Goal: Contribute content

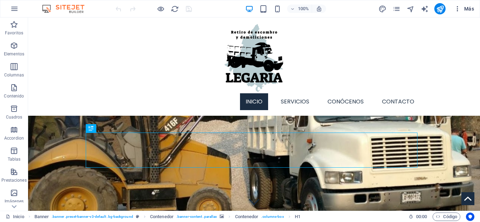
click at [466, 7] on span "Más" at bounding box center [464, 8] width 20 height 7
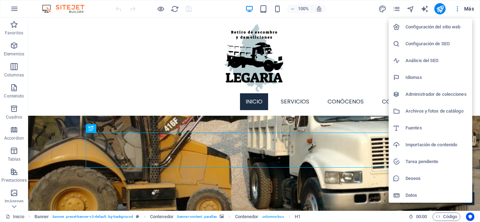
click at [435, 215] on div at bounding box center [240, 111] width 480 height 222
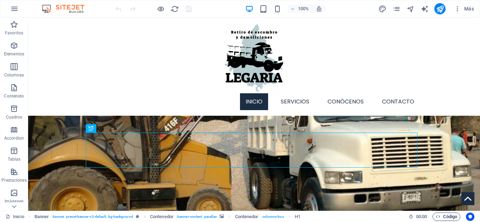
click at [440, 215] on icon "button" at bounding box center [438, 217] width 5 height 5
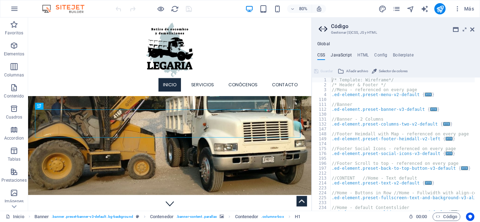
click at [347, 57] on h4 "JavaScript" at bounding box center [341, 57] width 21 height 8
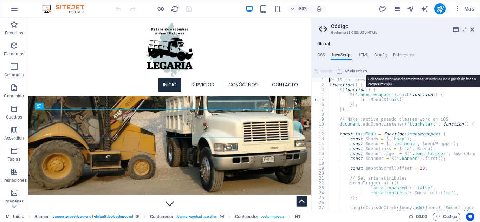
click at [350, 72] on span "Añadir archivo" at bounding box center [356, 71] width 22 height 8
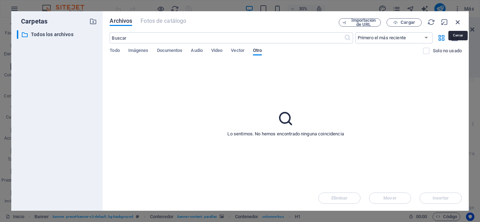
click at [458, 21] on icon "button" at bounding box center [458, 22] width 8 height 8
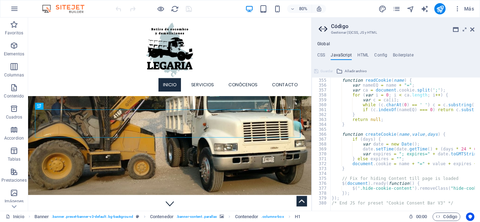
scroll to position [1741, 0]
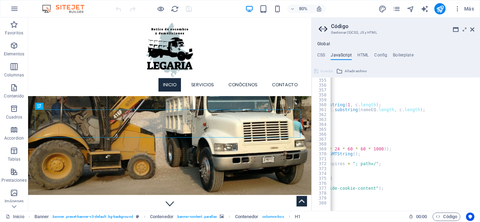
click at [435, 200] on div "function readCookie ( name ) { var nameEQ = name + "=" ; var ca = document . co…" at bounding box center [365, 142] width 323 height 138
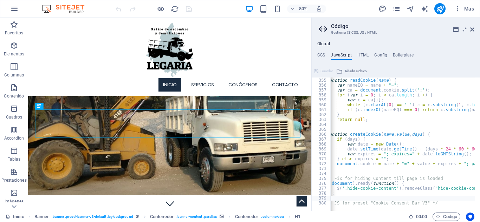
click at [435, 200] on div "function readCookie ( name ) { var nameEQ = name + "=" ; var ca = document . co…" at bounding box center [476, 142] width 323 height 138
click at [435, 203] on div "function readCookie ( name ) { var nameEQ = name + "=" ; var ca = document . co…" at bounding box center [476, 142] width 323 height 138
type textarea "/* End JS for preset "Cookie Consent Bar V3" */"
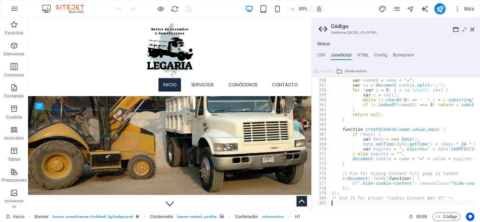
scroll to position [0, 0]
paste textarea "</script>"
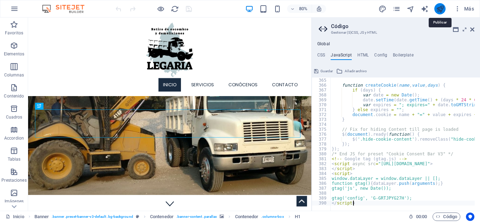
type textarea "</script>"
click at [443, 11] on icon "publish" at bounding box center [440, 9] width 8 height 8
